Goal: Information Seeking & Learning: Learn about a topic

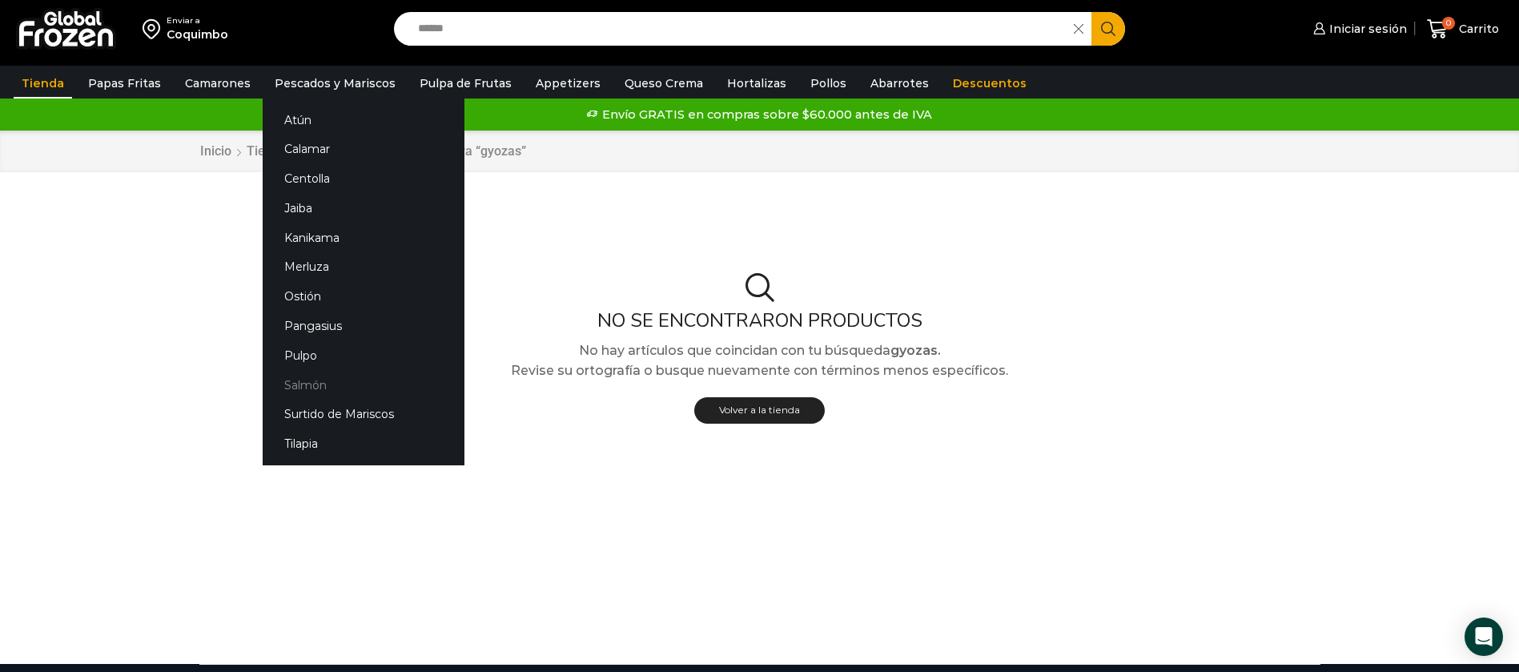
click at [307, 383] on link "Salmón" at bounding box center [364, 385] width 202 height 30
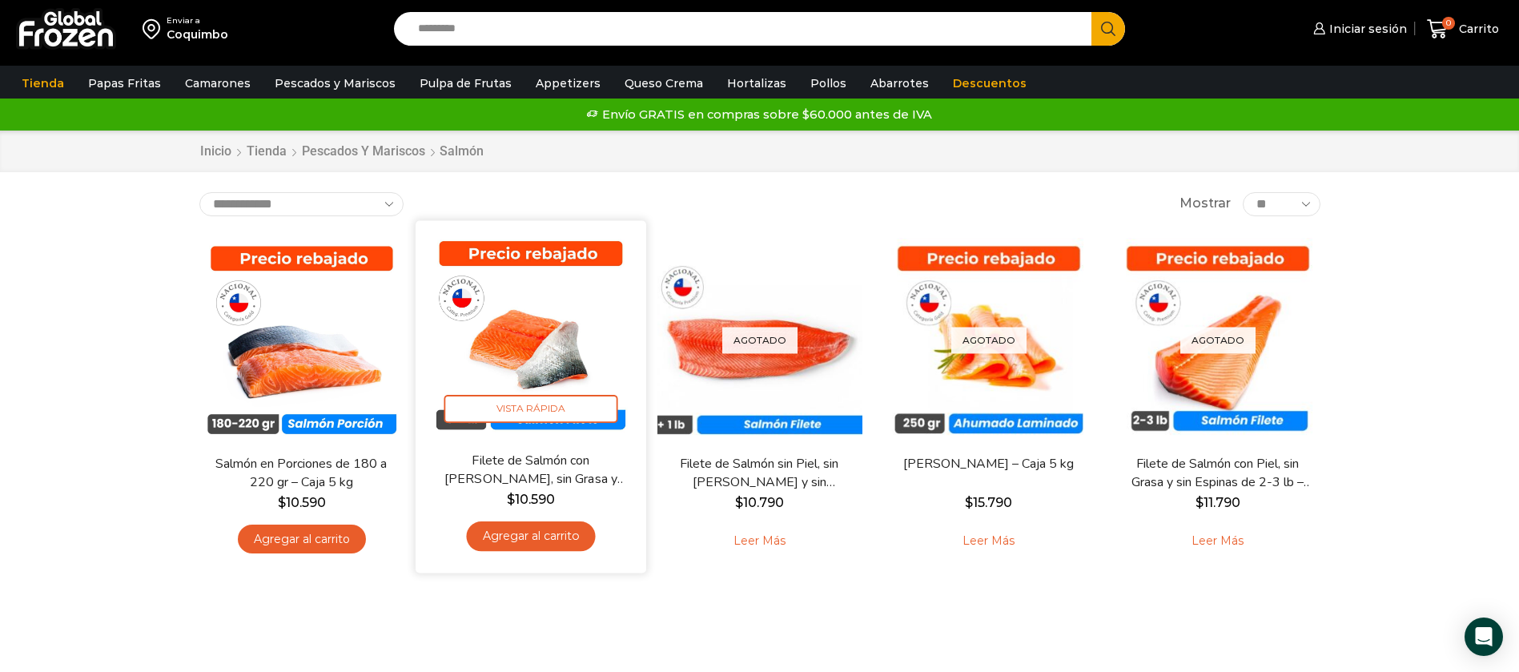
click at [507, 348] on img at bounding box center [531, 335] width 207 height 207
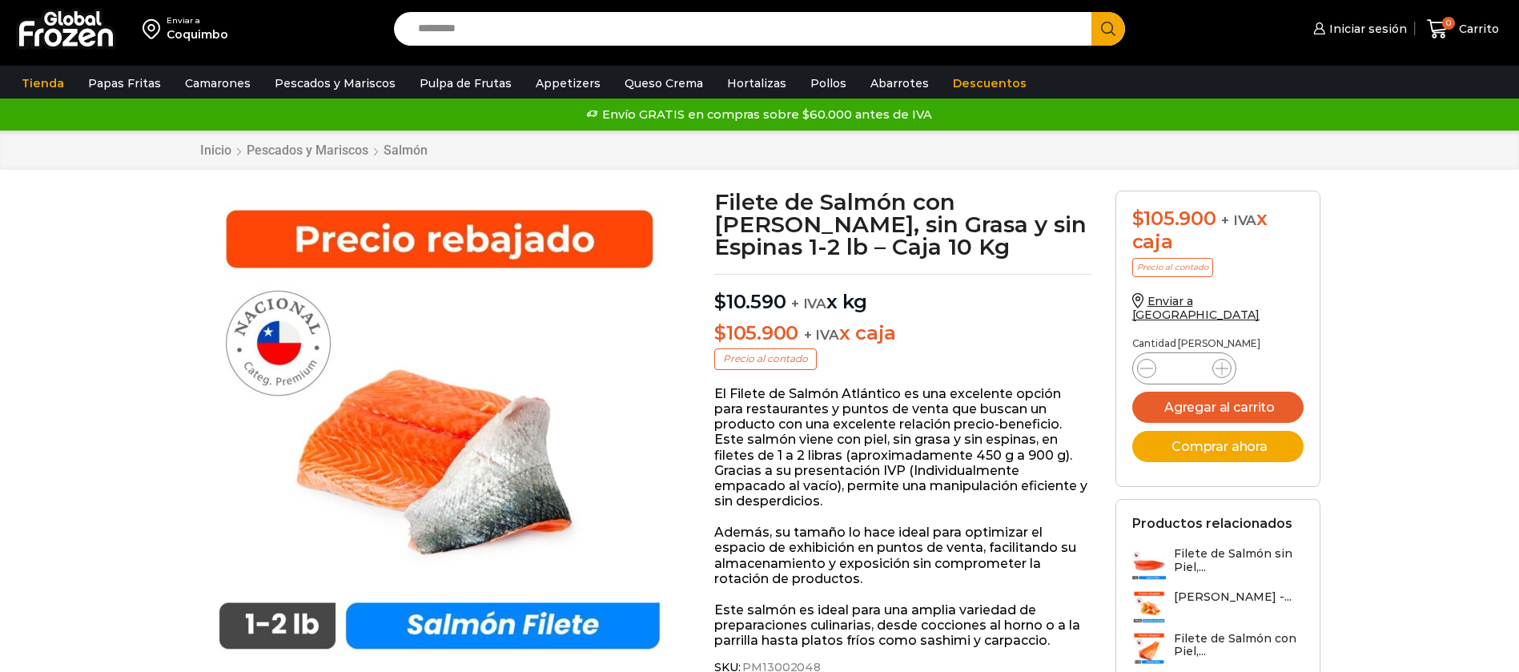
scroll to position [1, 0]
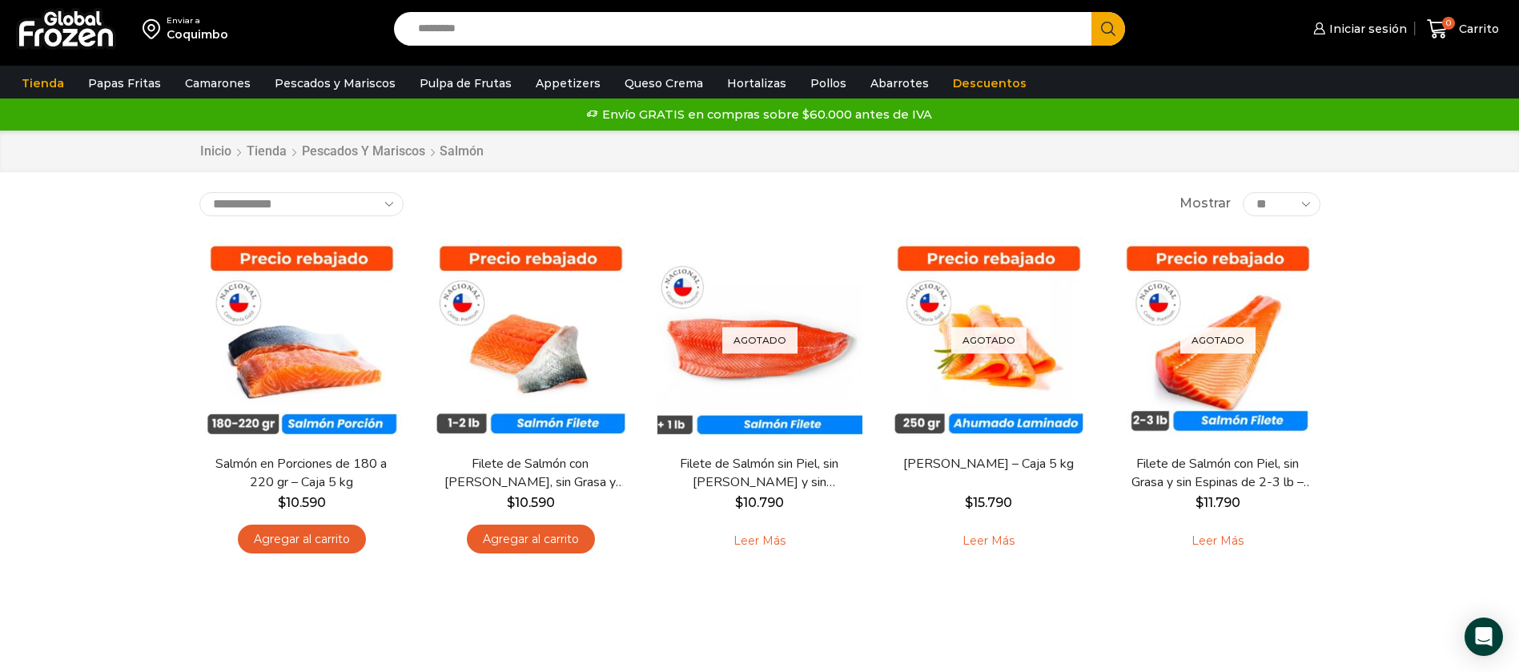
click at [680, 27] on input "Search input" at bounding box center [747, 29] width 674 height 34
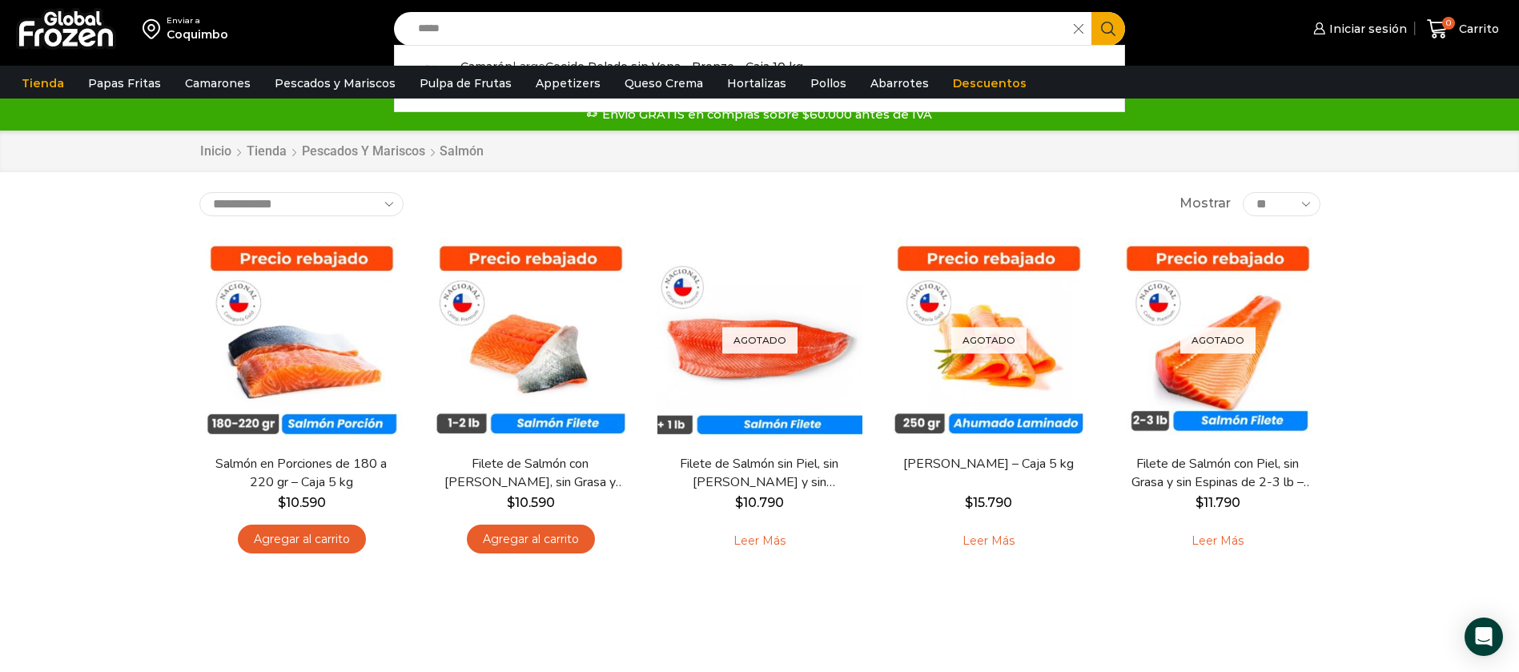
type input "*****"
click at [1091, 12] on button "Search" at bounding box center [1108, 29] width 34 height 34
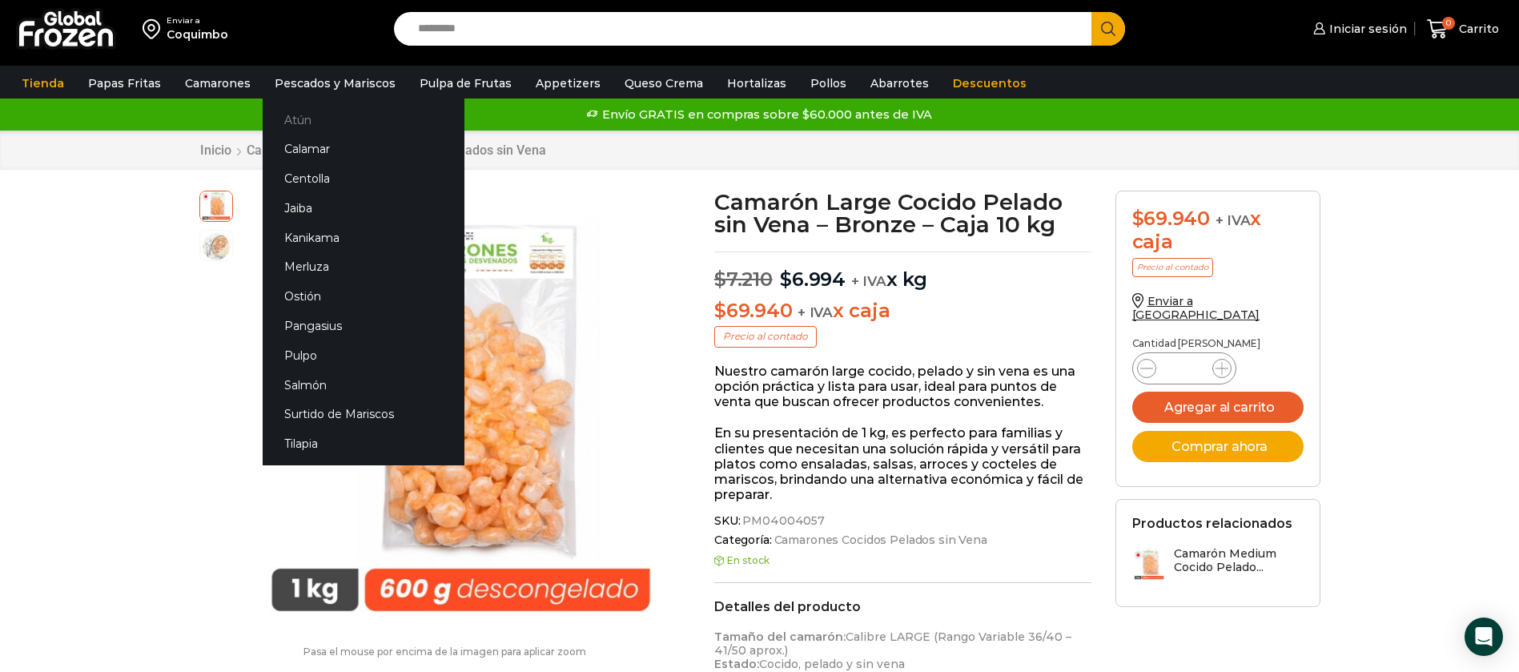
click at [320, 120] on link "Atún" at bounding box center [364, 120] width 202 height 30
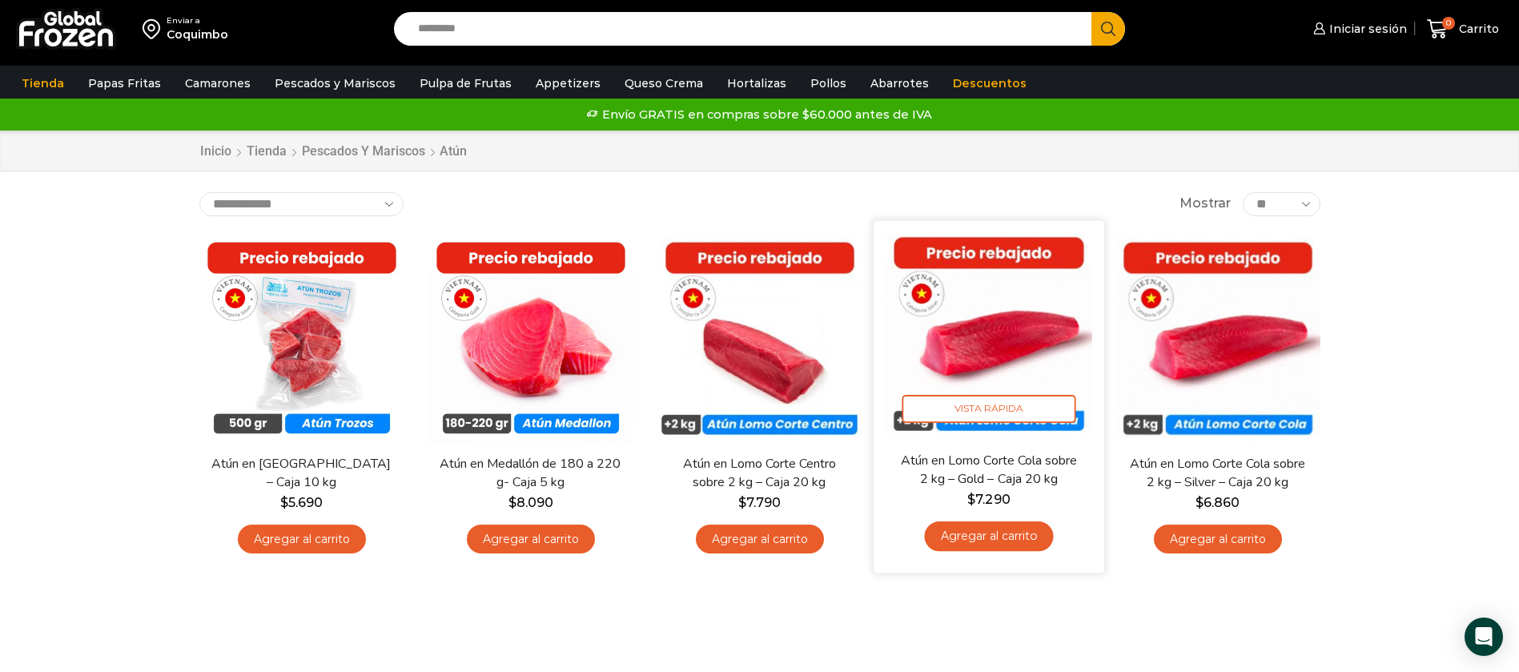
click at [988, 349] on img at bounding box center [989, 335] width 207 height 207
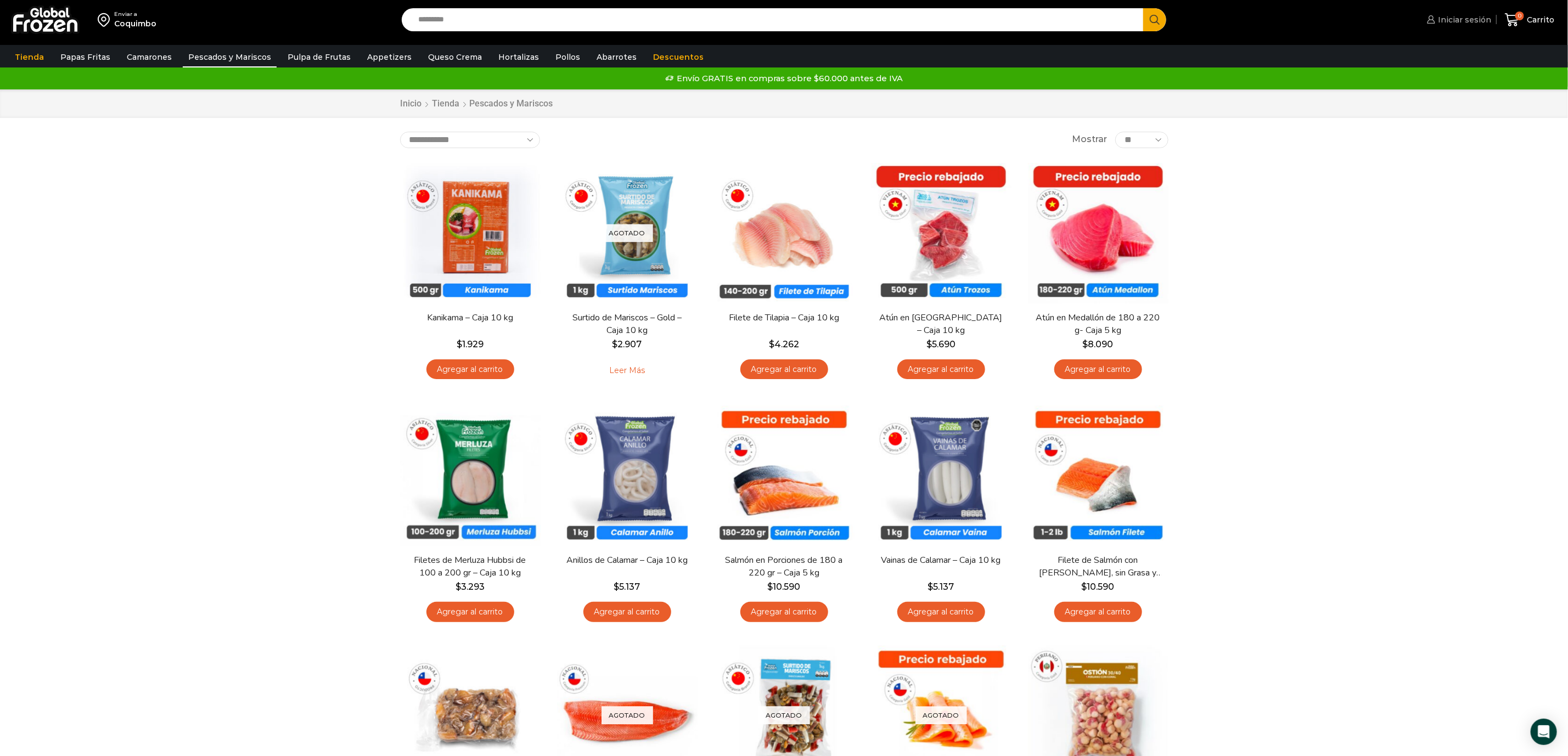
click at [1456, 15] on span "Iniciar sesión" at bounding box center [1463, 20] width 56 height 11
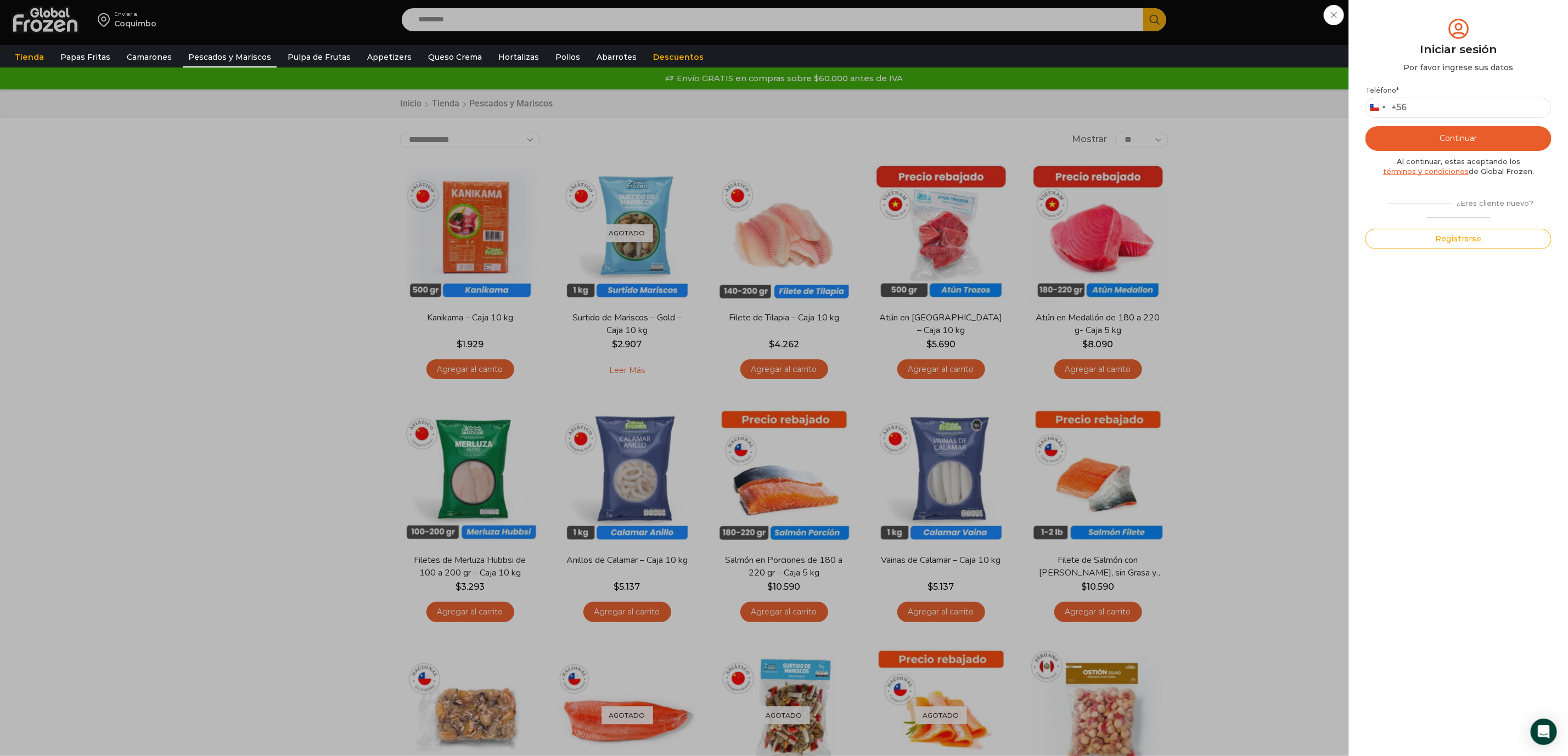
click at [1424, 10] on div "Iniciar sesión Mi cuenta Login Register Iniciar sesión Por favor ingrese sus da…" at bounding box center [1458, 20] width 67 height 22
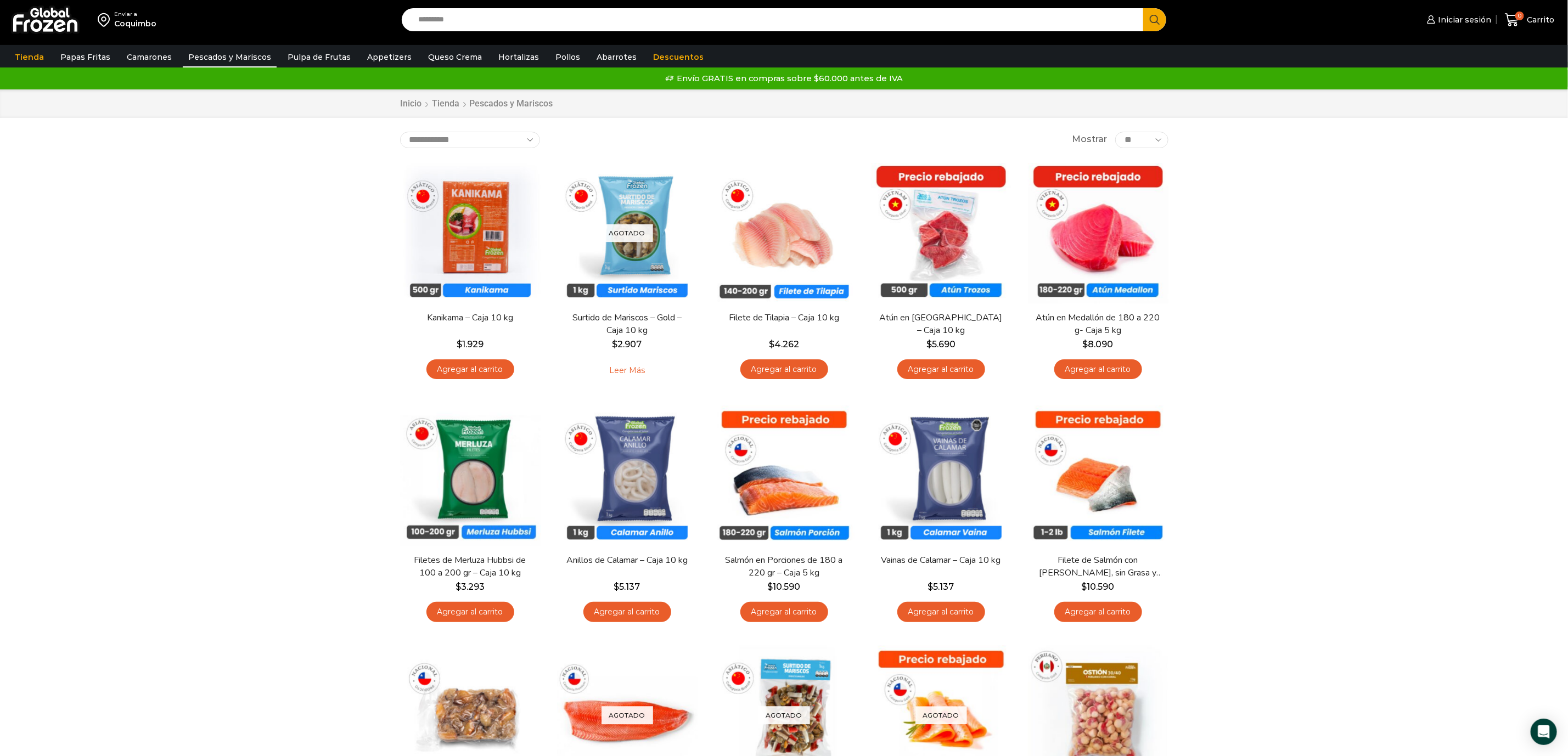
click at [439, 21] on input "Search input" at bounding box center [775, 20] width 726 height 23
click at [501, 53] on link "Hortalizas" at bounding box center [518, 57] width 51 height 21
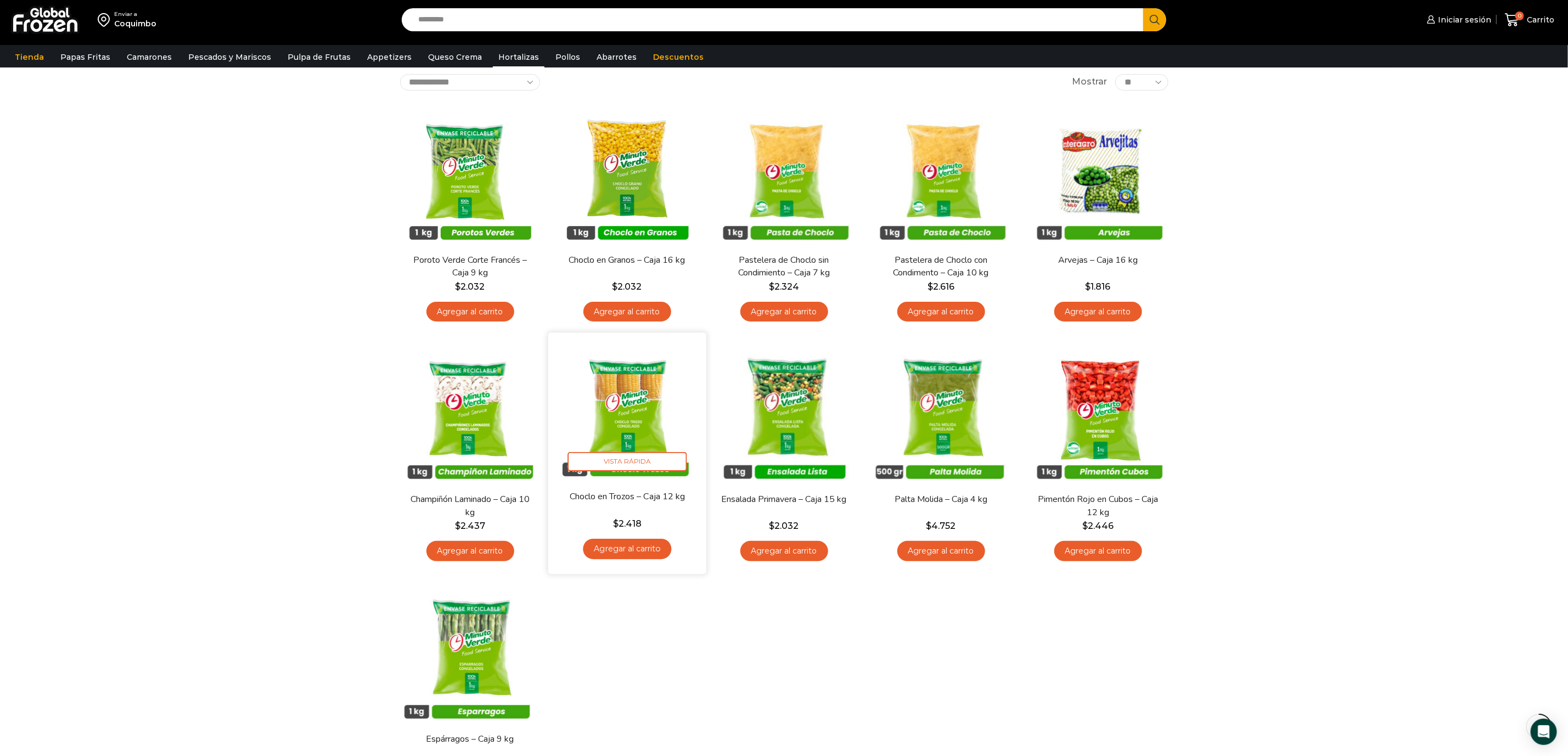
scroll to position [82, 0]
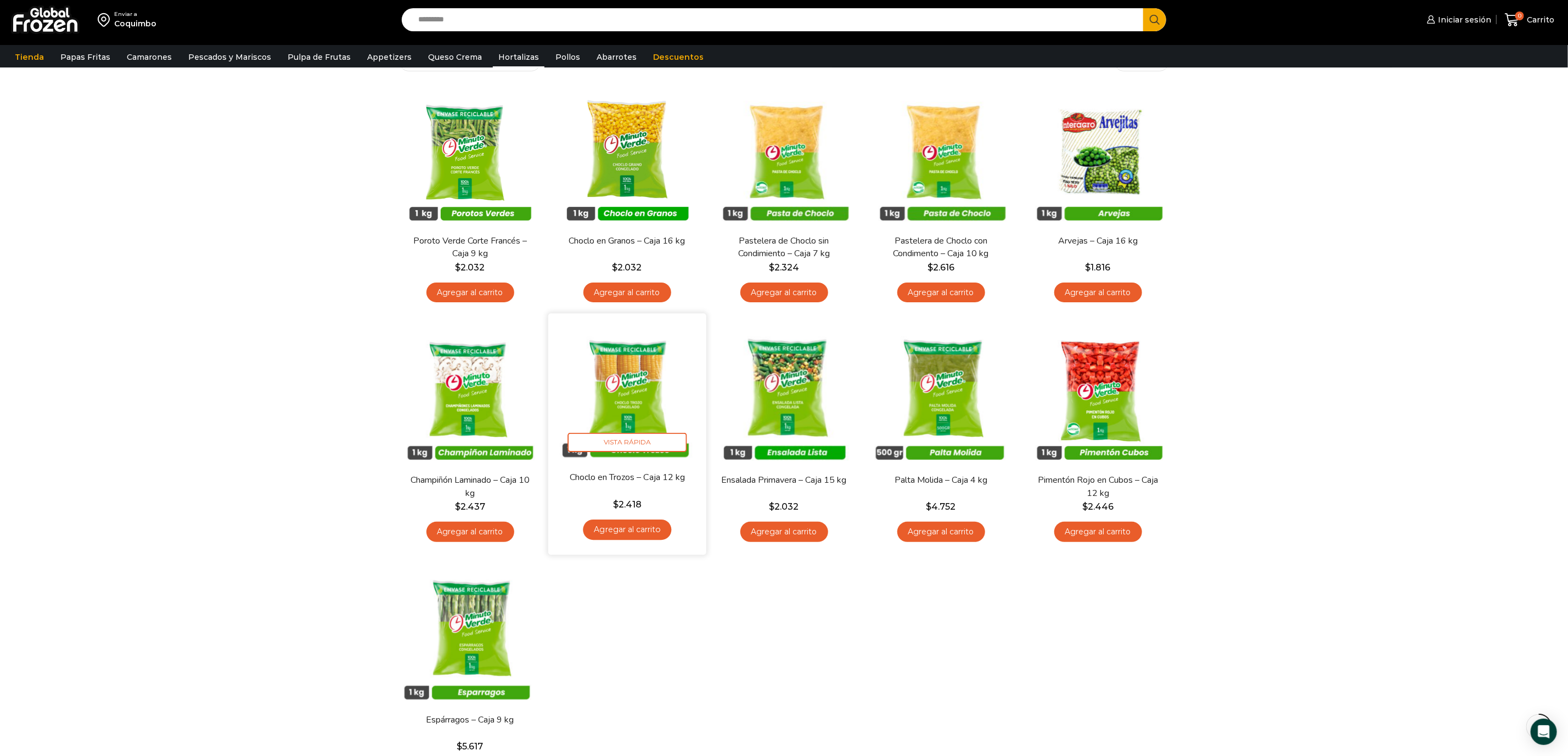
click at [615, 385] on img at bounding box center [627, 393] width 142 height 142
